Goal: Information Seeking & Learning: Check status

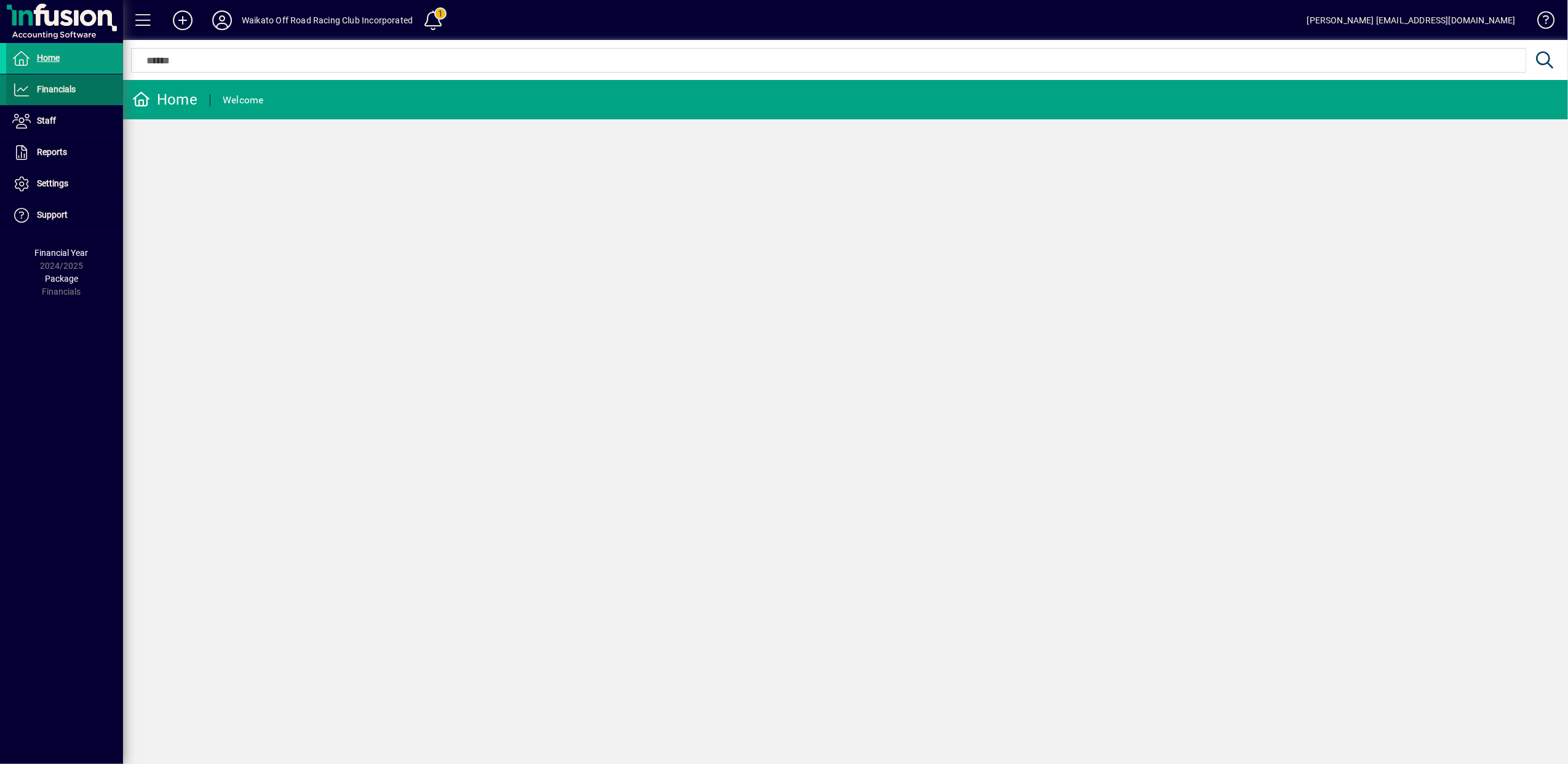
click at [64, 78] on span at bounding box center [64, 90] width 117 height 30
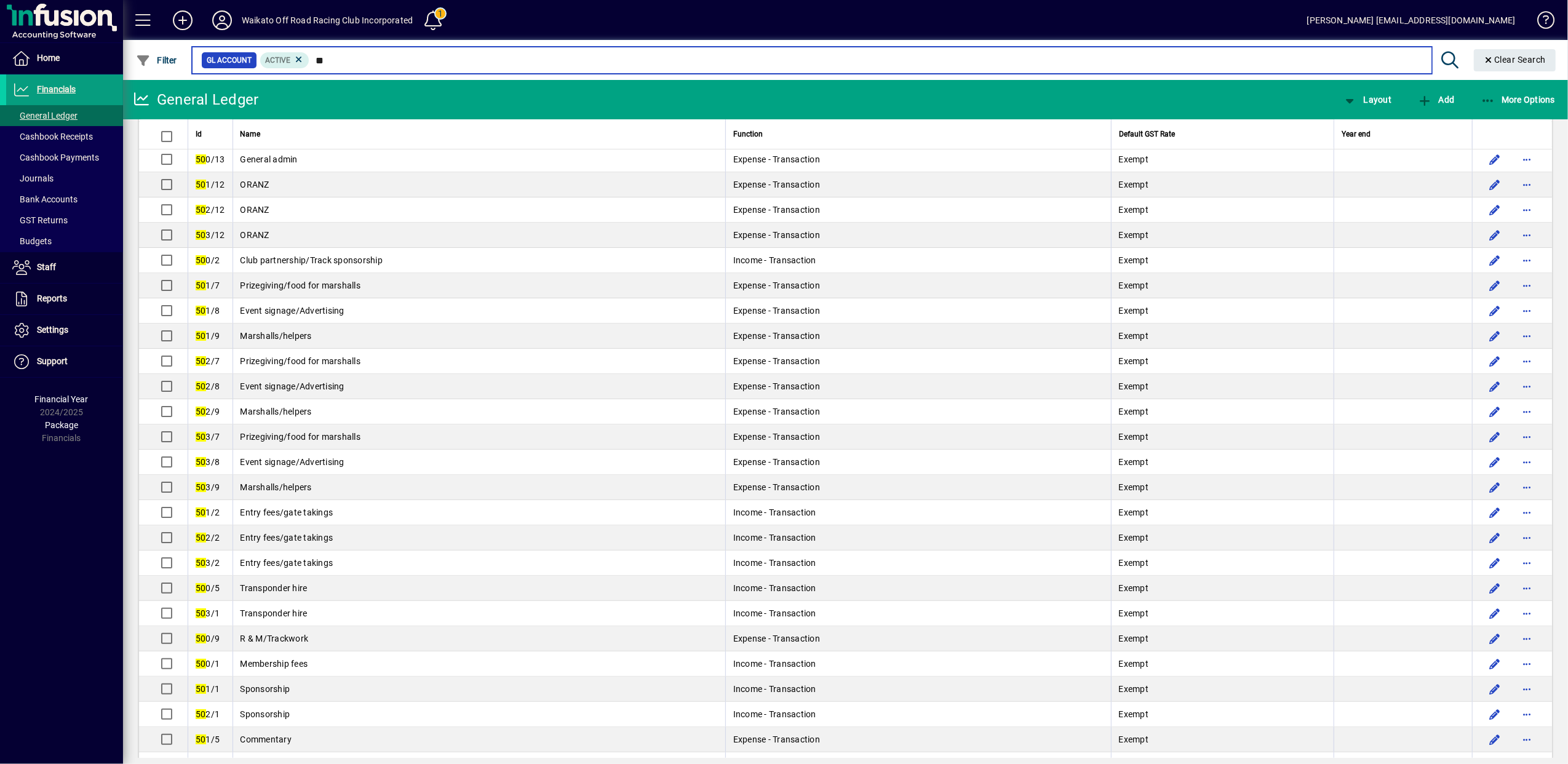
scroll to position [328, 0]
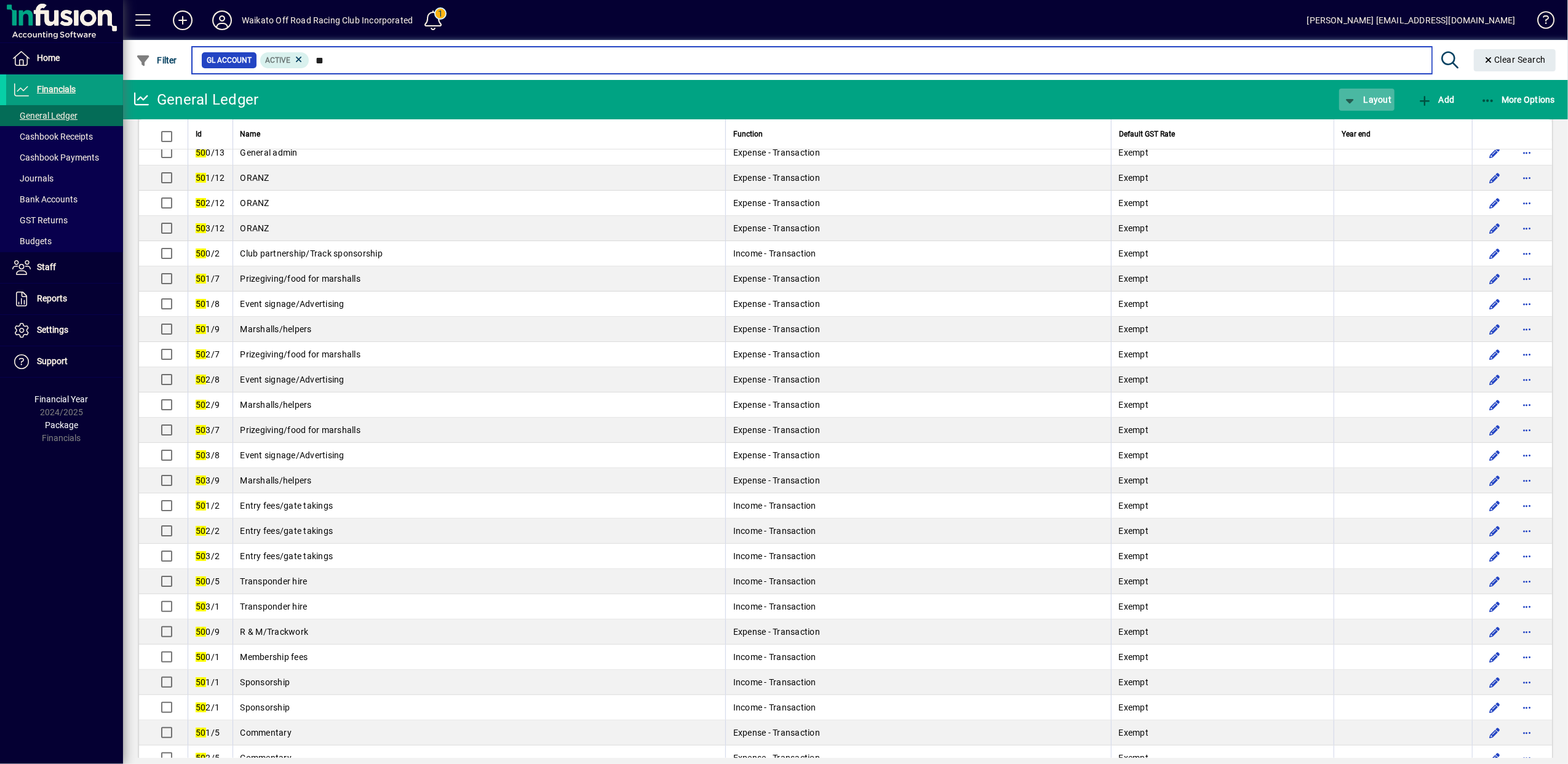
type input "**"
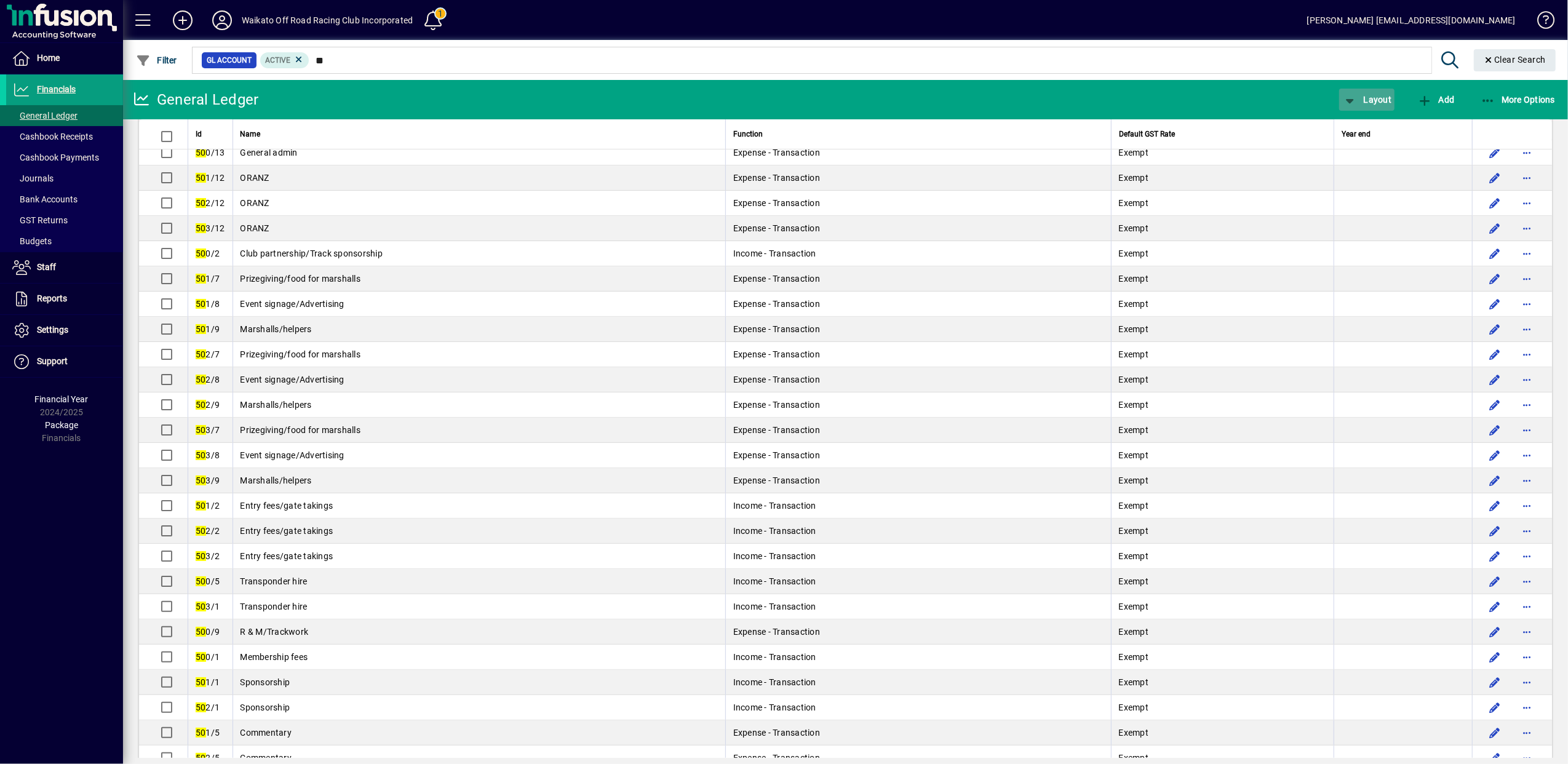
click at [1386, 99] on span "Layout" at bounding box center [1367, 100] width 49 height 10
click at [1376, 150] on span "Profit & Loss" at bounding box center [1381, 149] width 79 height 15
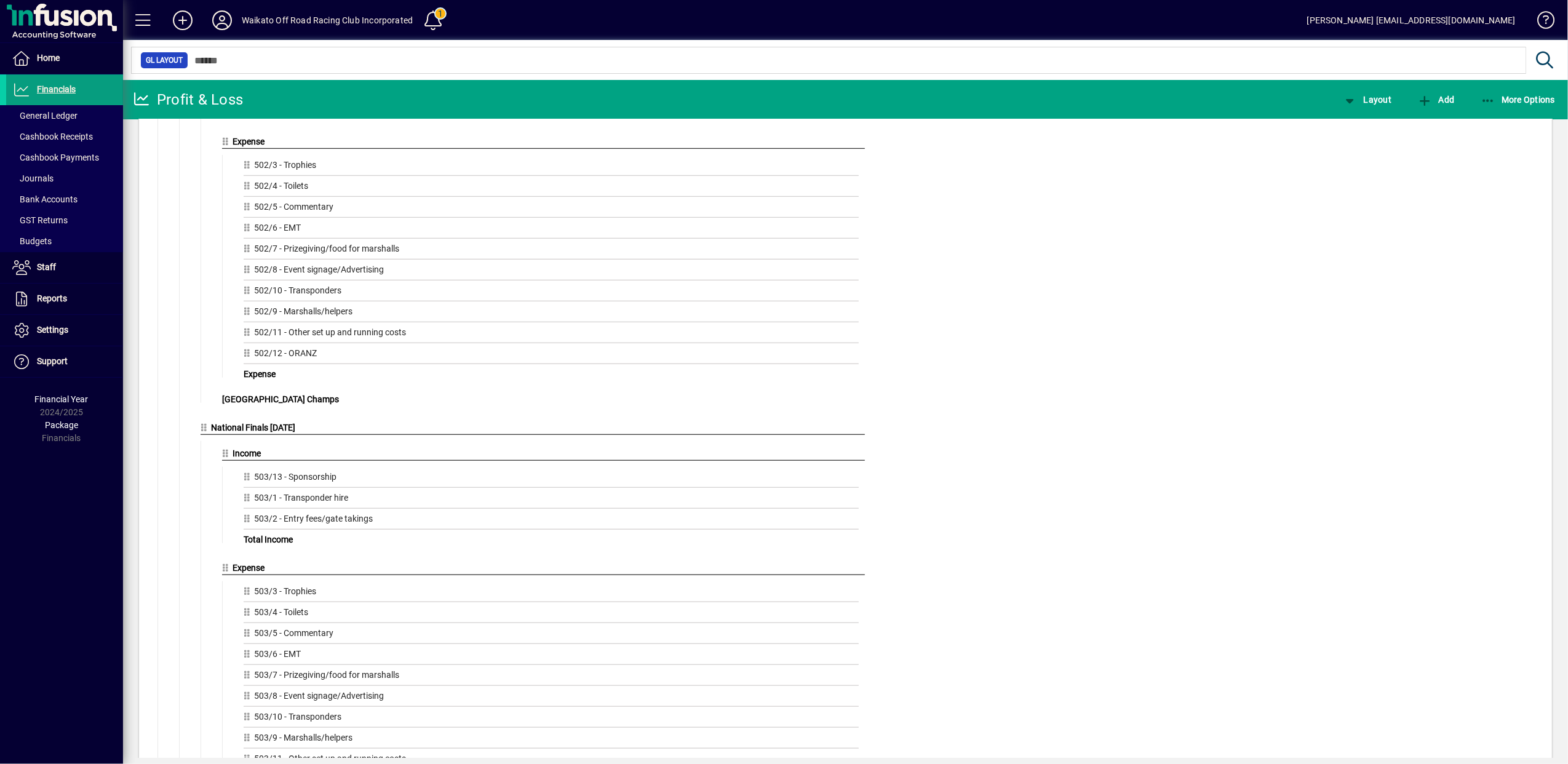
scroll to position [1093, 0]
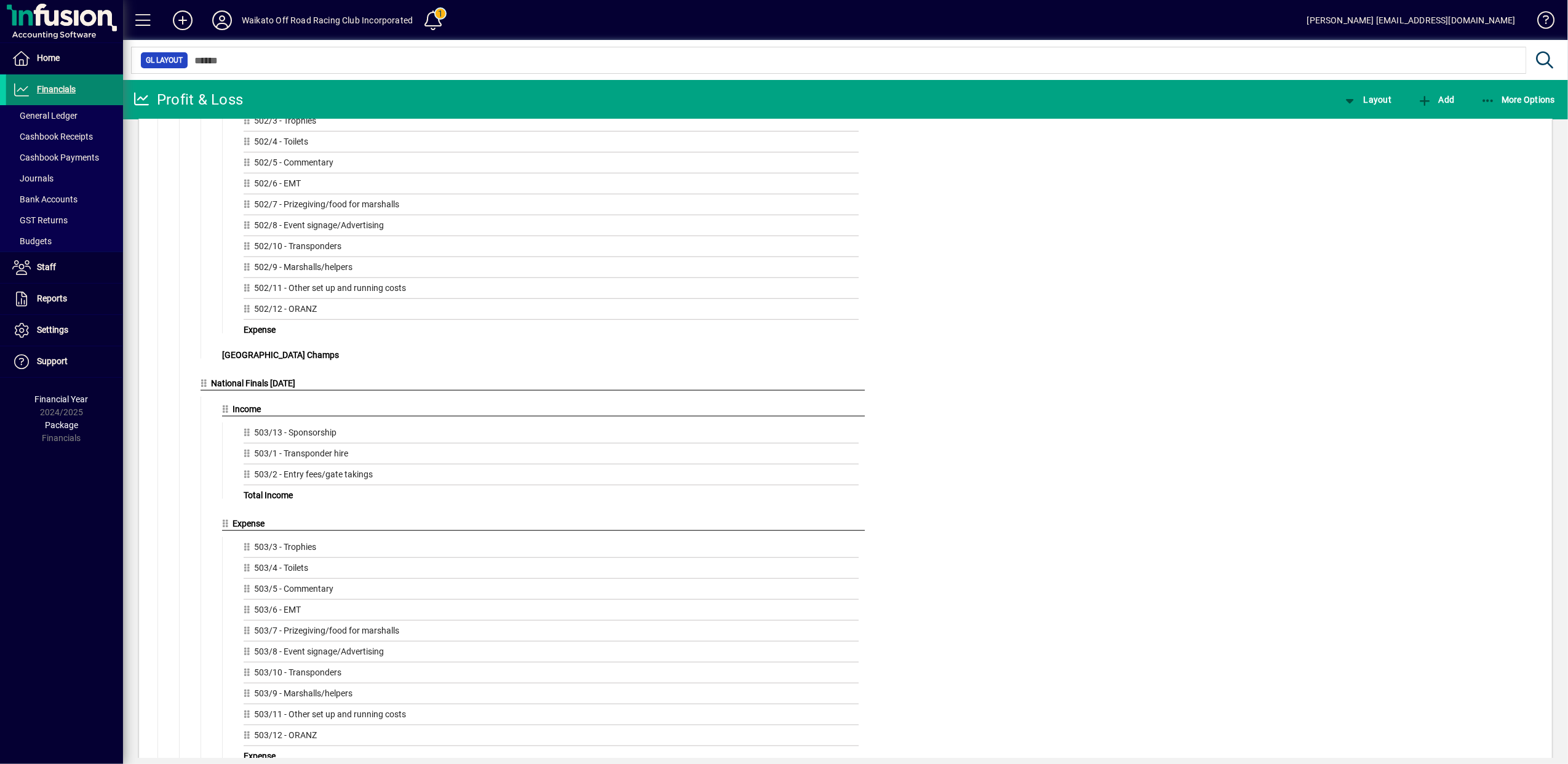
click at [69, 92] on span "Financials" at bounding box center [55, 89] width 38 height 10
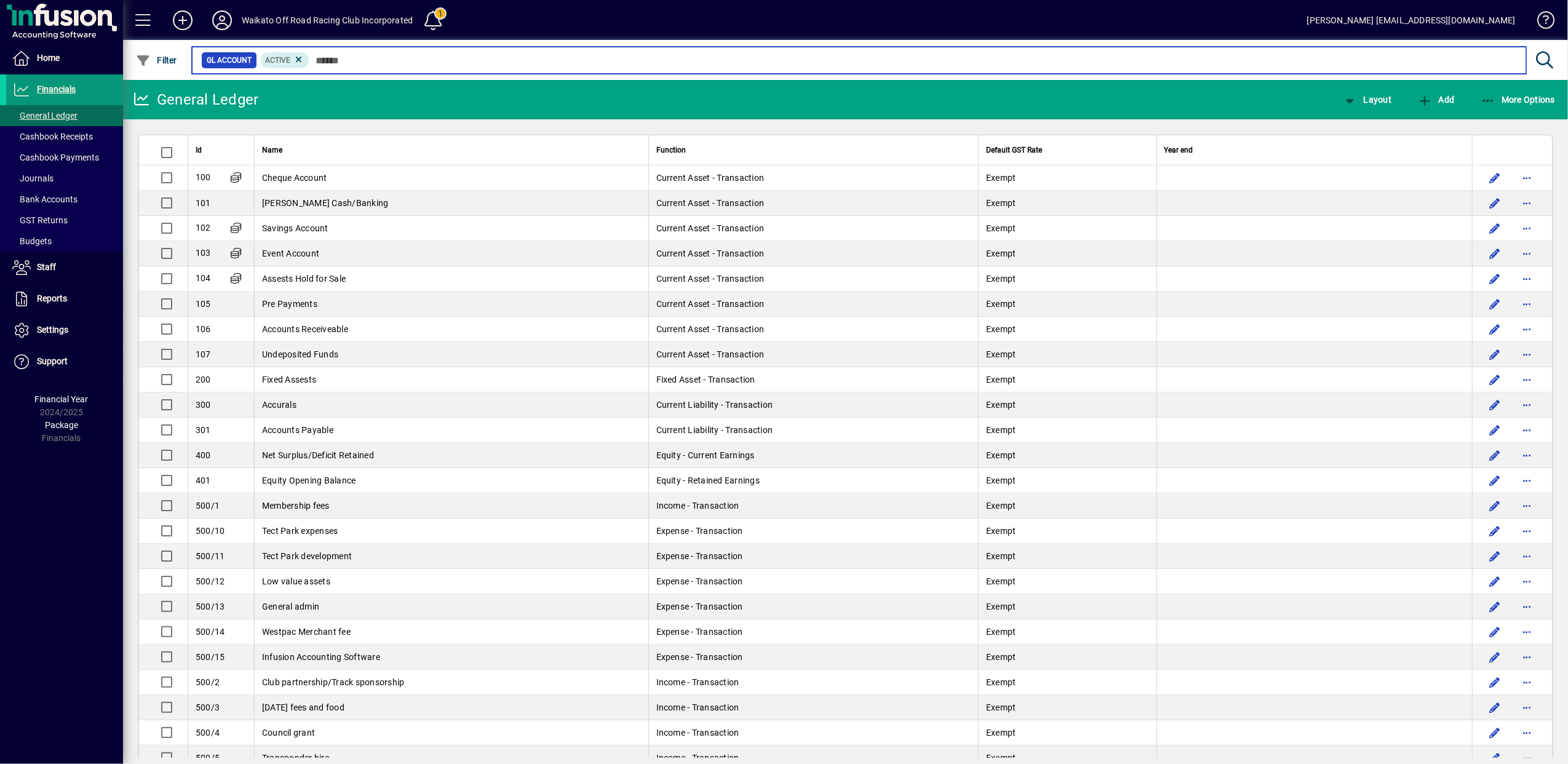
type input "*"
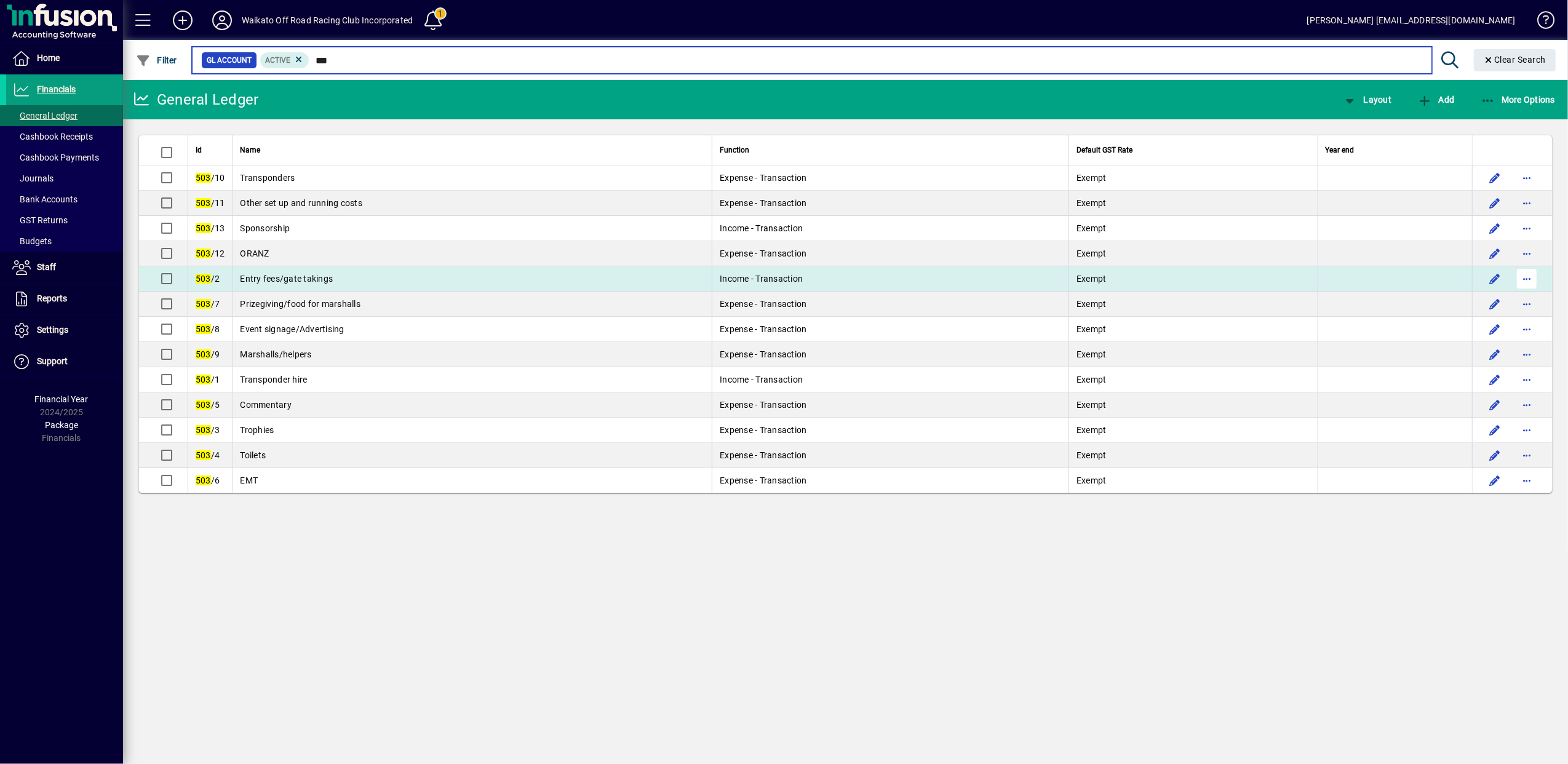
type input "***"
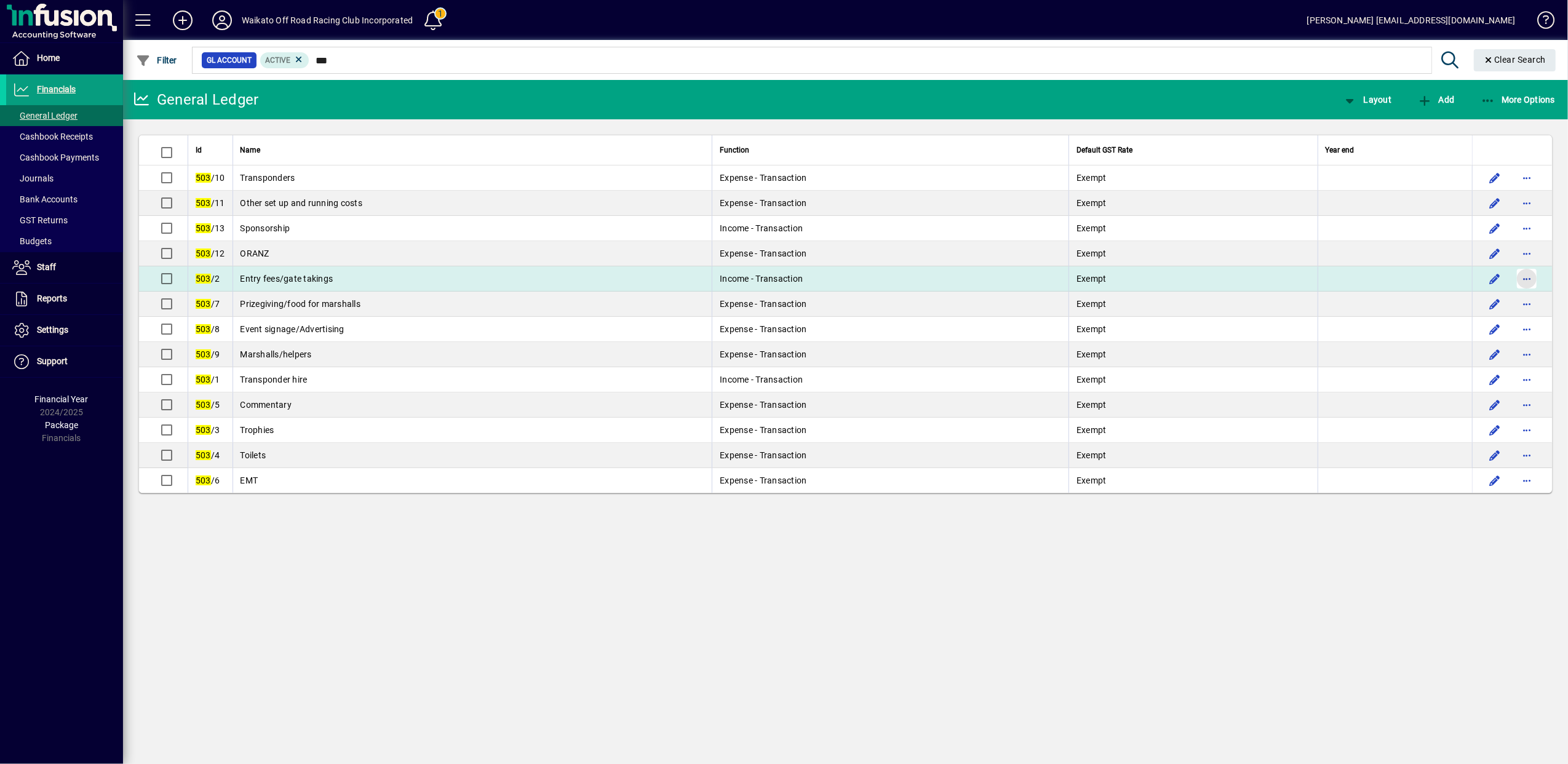
click at [1524, 279] on span "button" at bounding box center [1528, 279] width 30 height 30
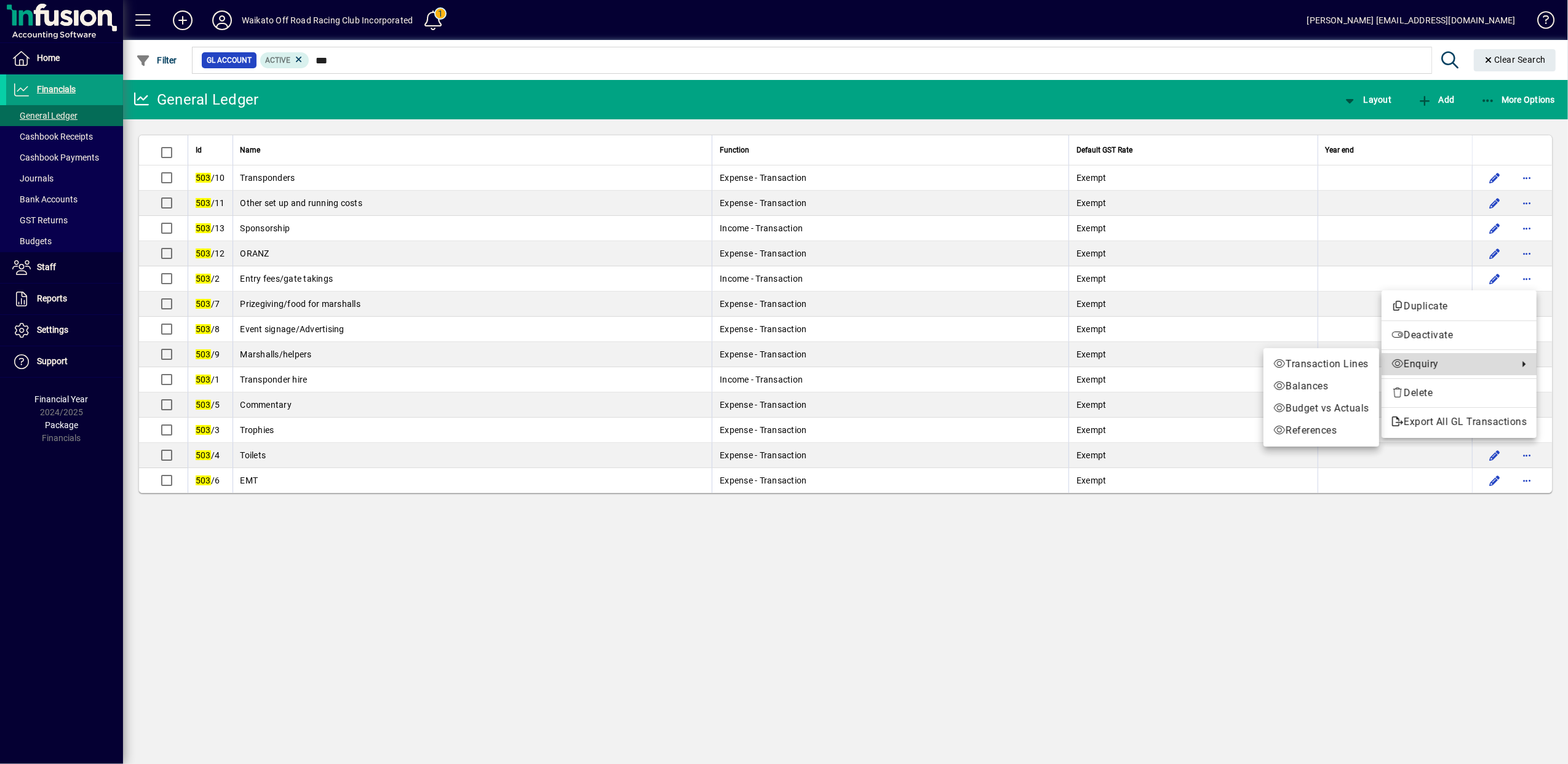
click at [1431, 363] on span "Enquiry" at bounding box center [1452, 364] width 120 height 15
